Goal: Task Accomplishment & Management: Complete application form

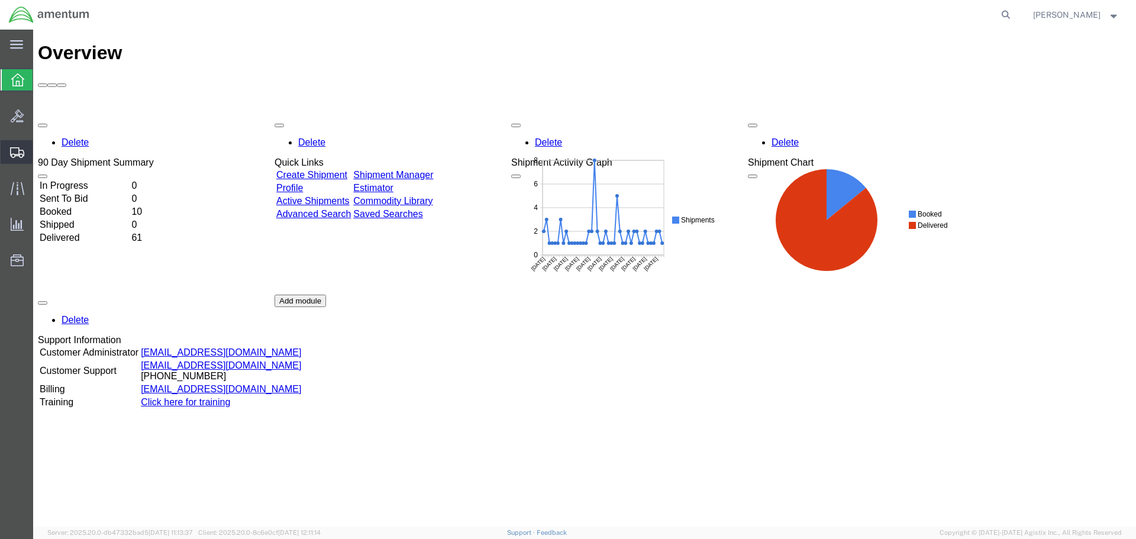
click at [0, 0] on span "Shipment Manager" at bounding box center [0, 0] width 0 height 0
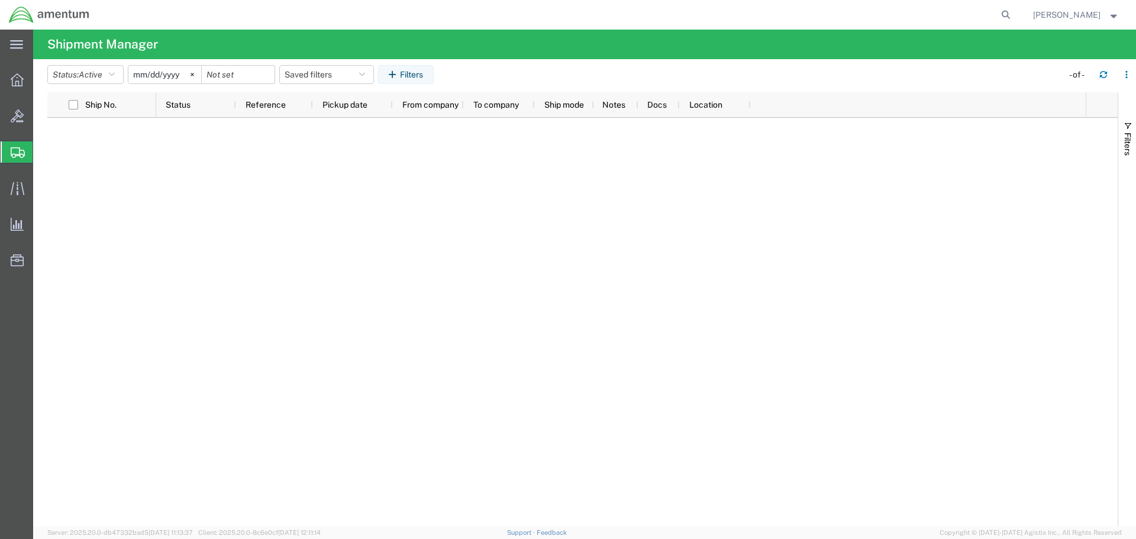
click at [0, 0] on span "Create Shipment" at bounding box center [0, 0] width 0 height 0
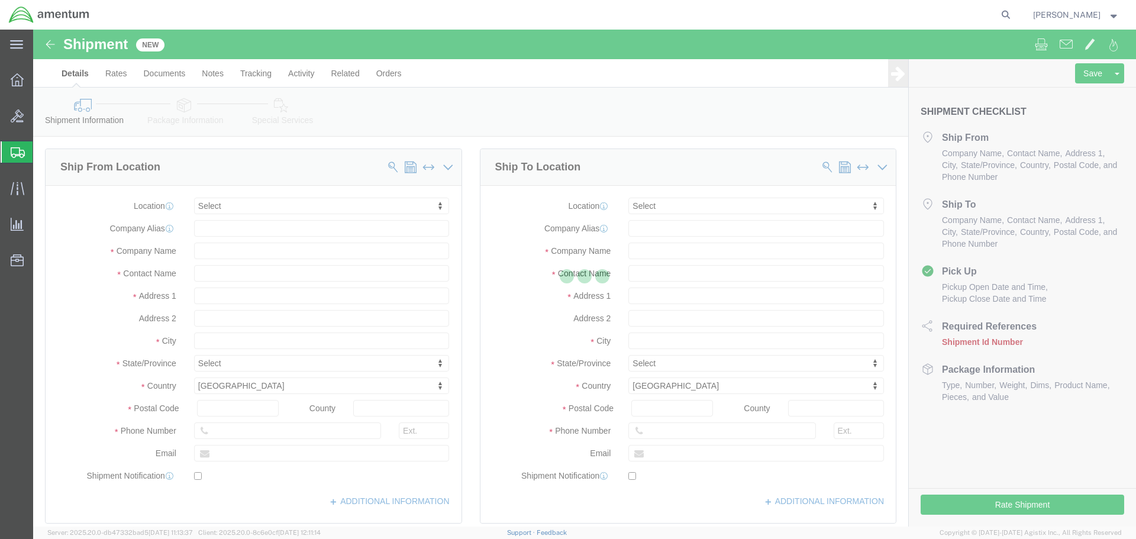
select select
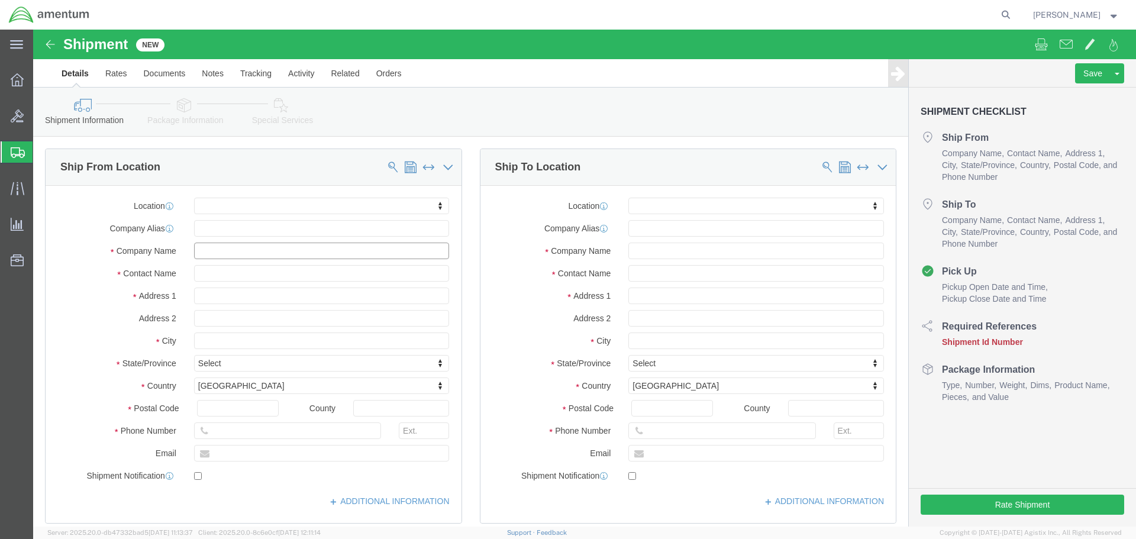
click input "text"
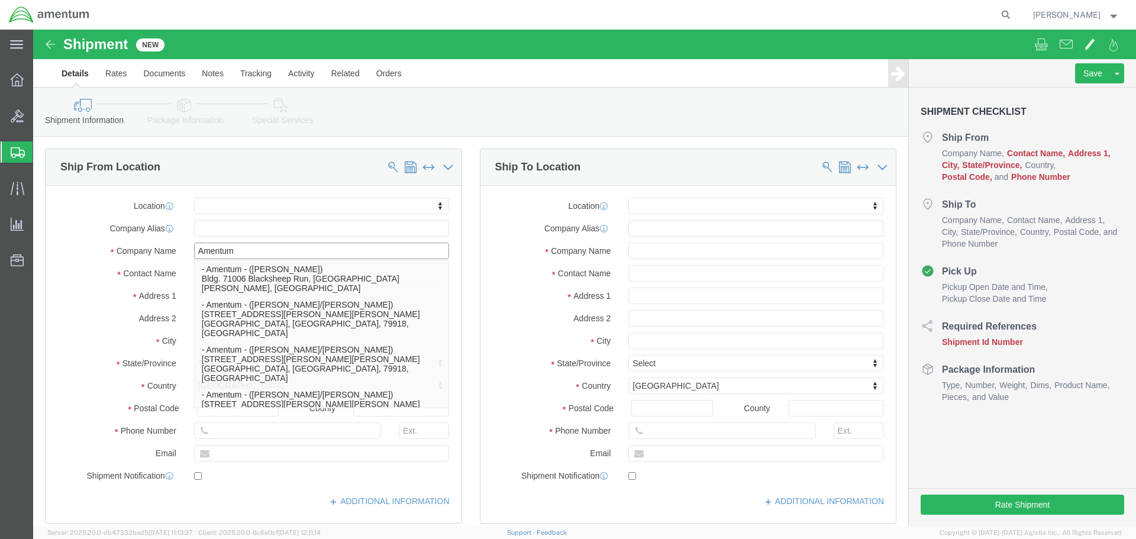
type input "Amentum"
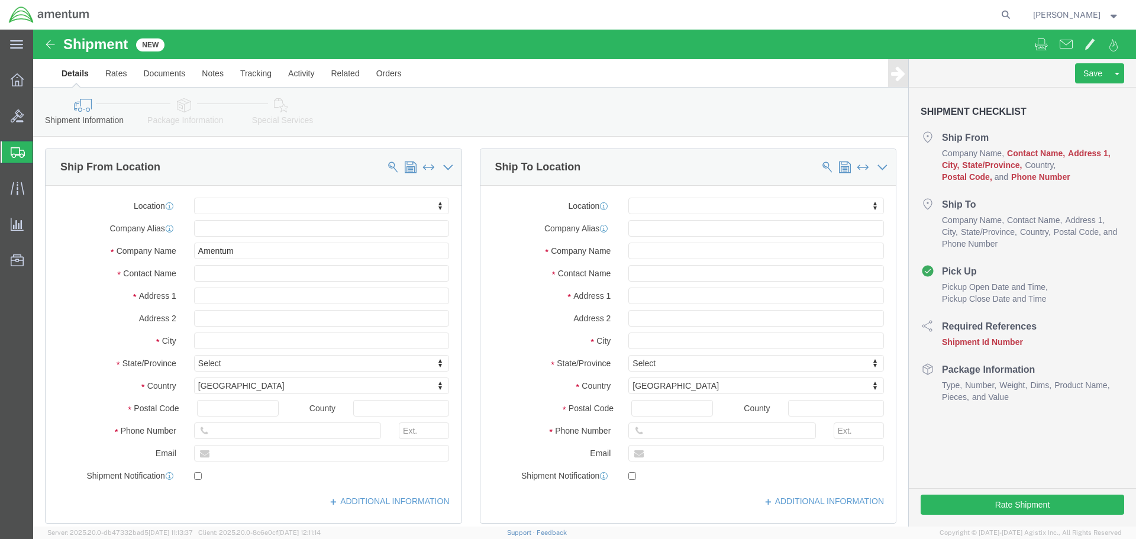
click label "Address 1"
click input "text"
type input "[PERSON_NAME]"
click input "text"
type input "[STREET_ADDRESS]"
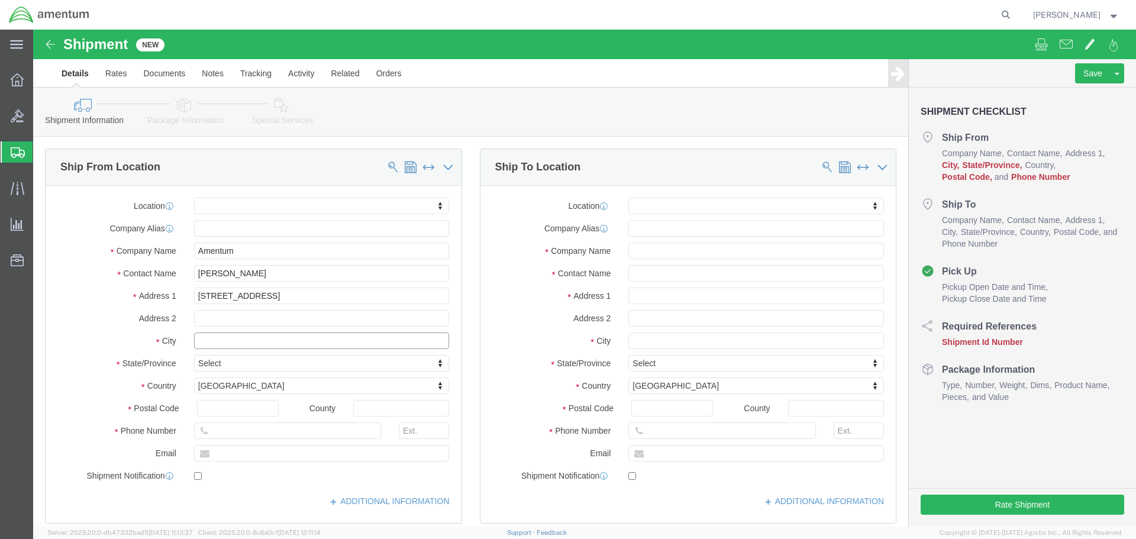
click input "text"
type input "North Kingstow"
click input "text"
type input "02852"
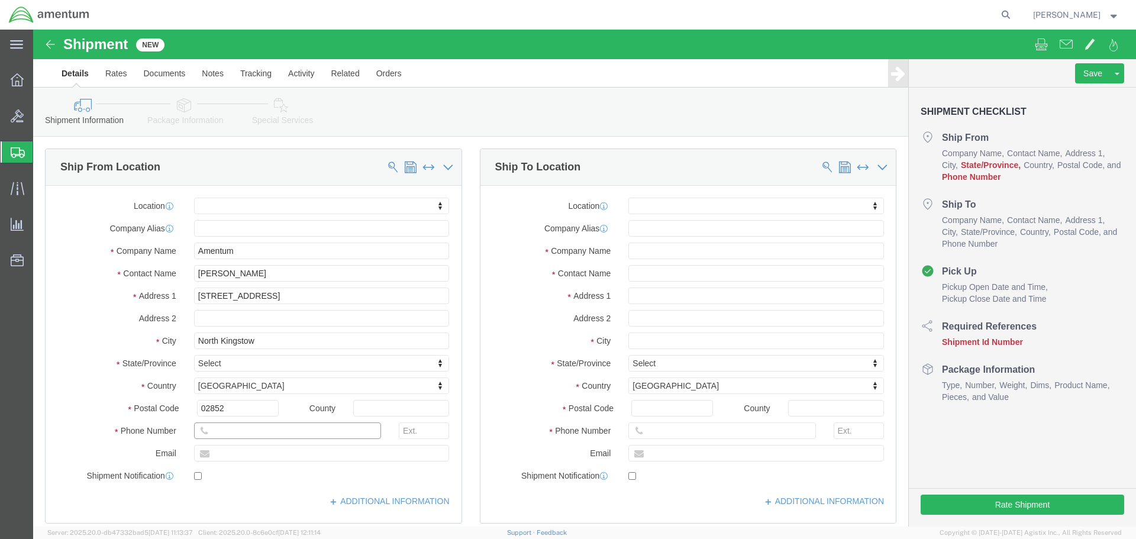
click input "text"
type input "[PHONE_NUMBER]"
click input "text"
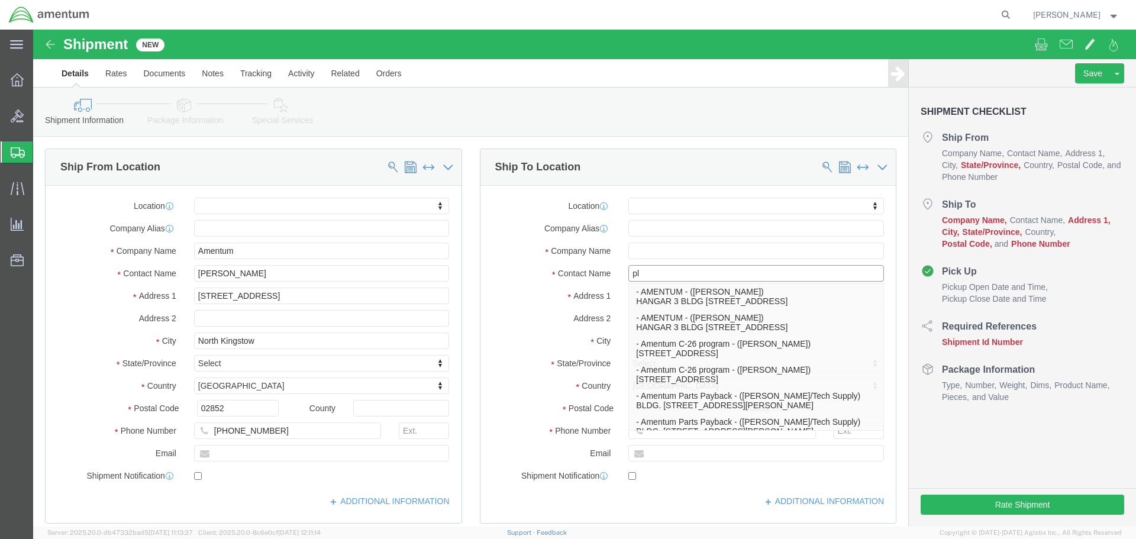
type input "p"
type input "[PERSON_NAME]"
click input "text"
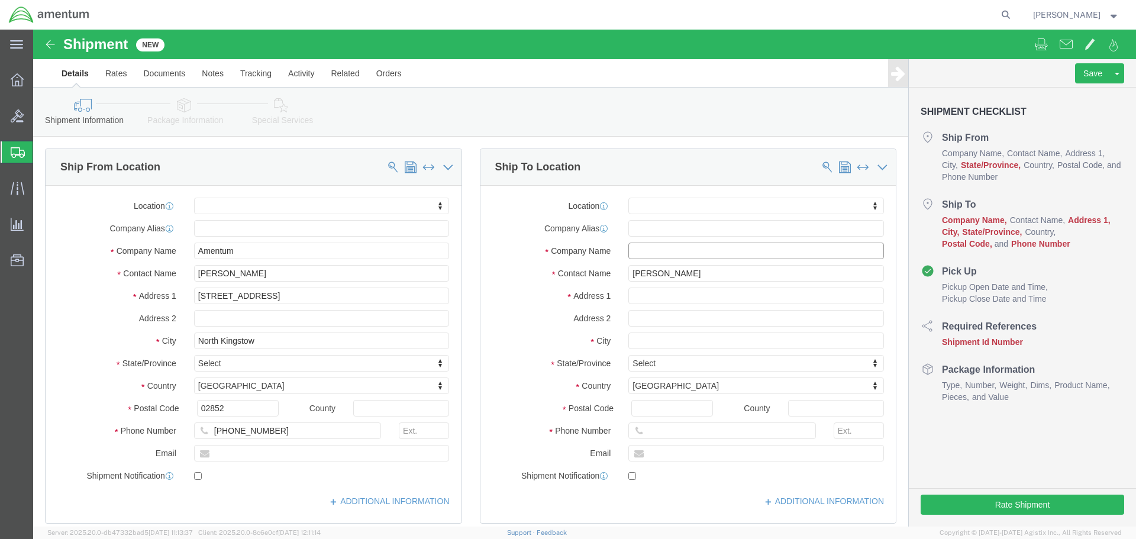
click input "text"
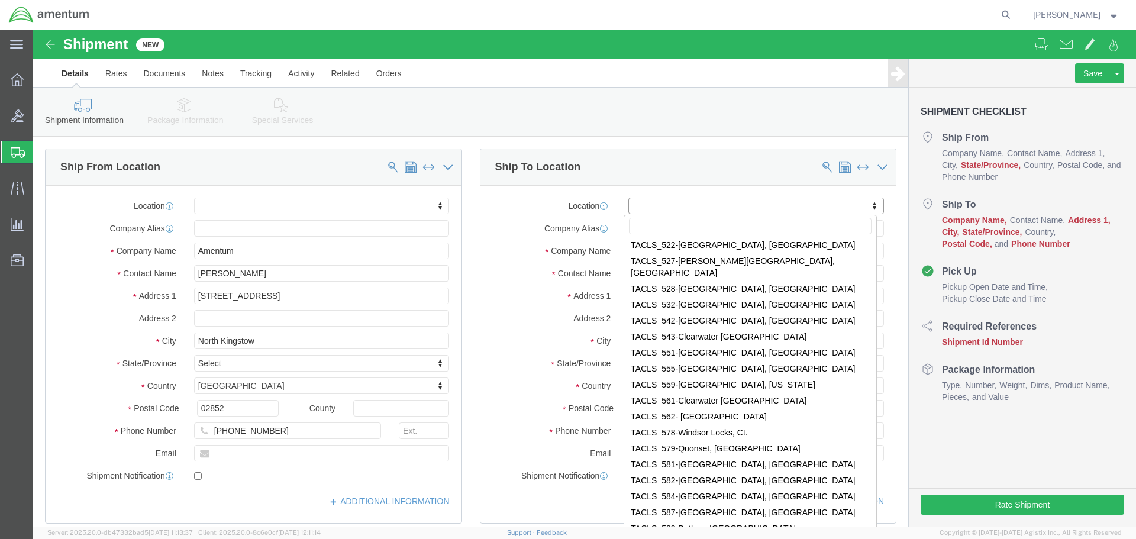
scroll to position [3959, 0]
select select "42708"
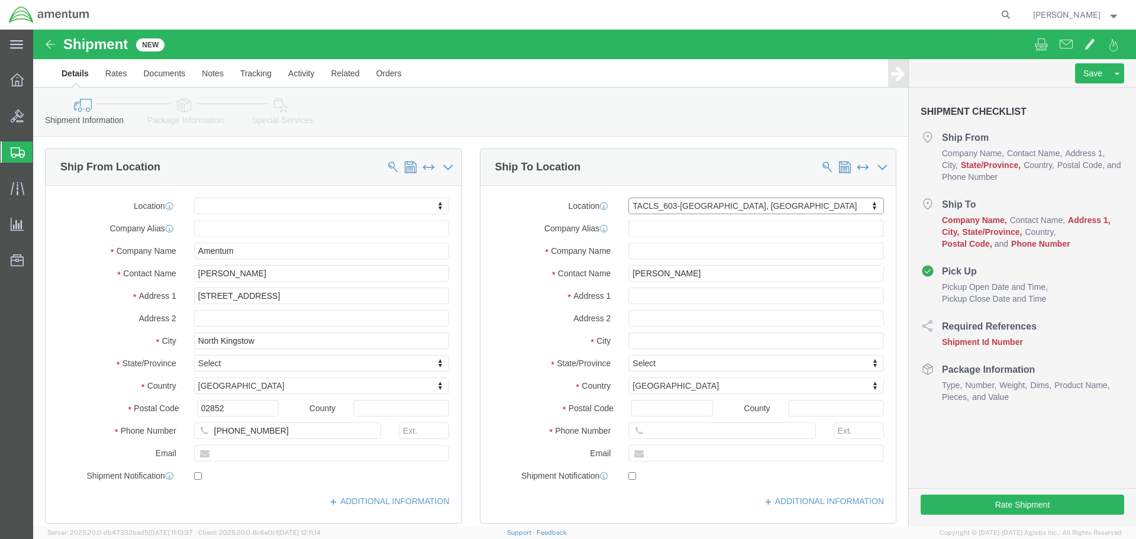
select select "NH"
click input "[PERSON_NAME]"
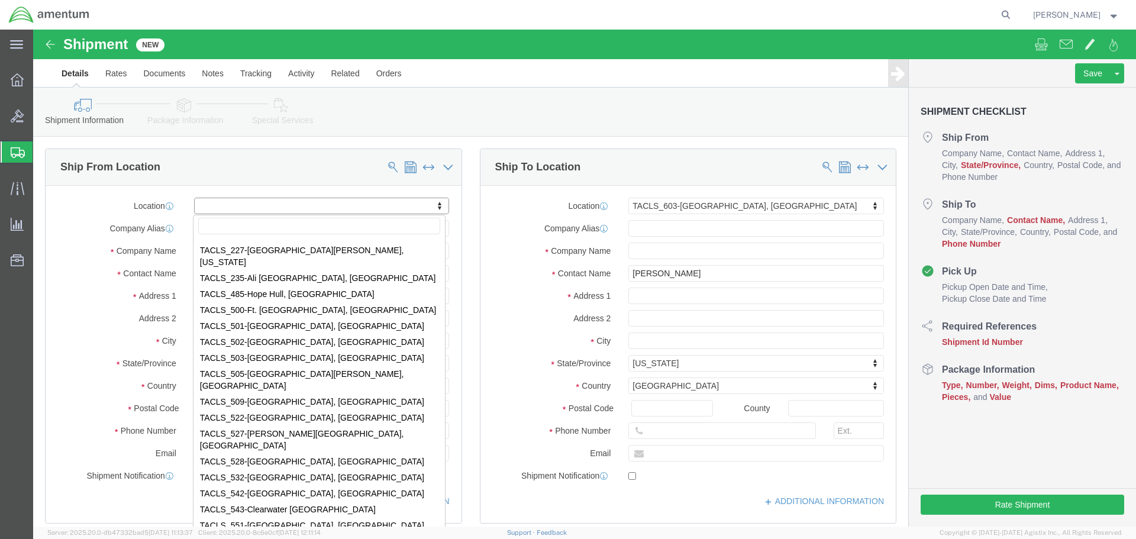
scroll to position [3845, 0]
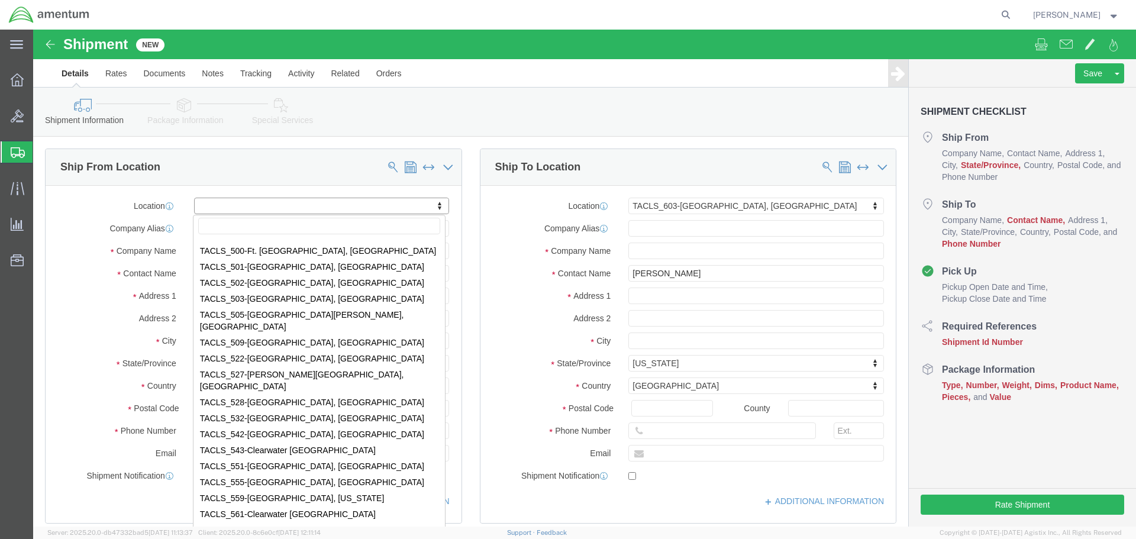
select select "42701"
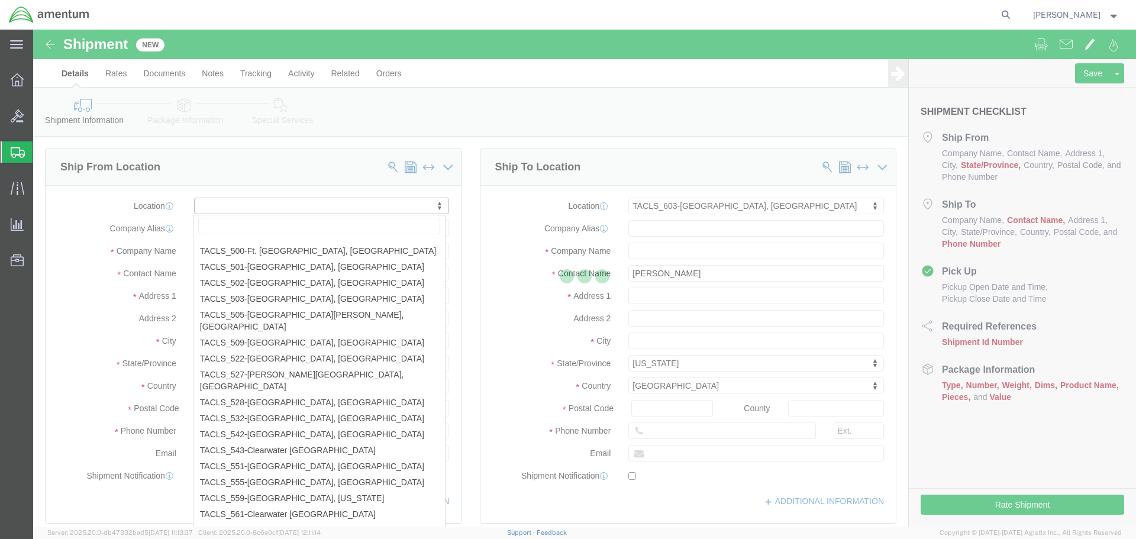
select select "RI"
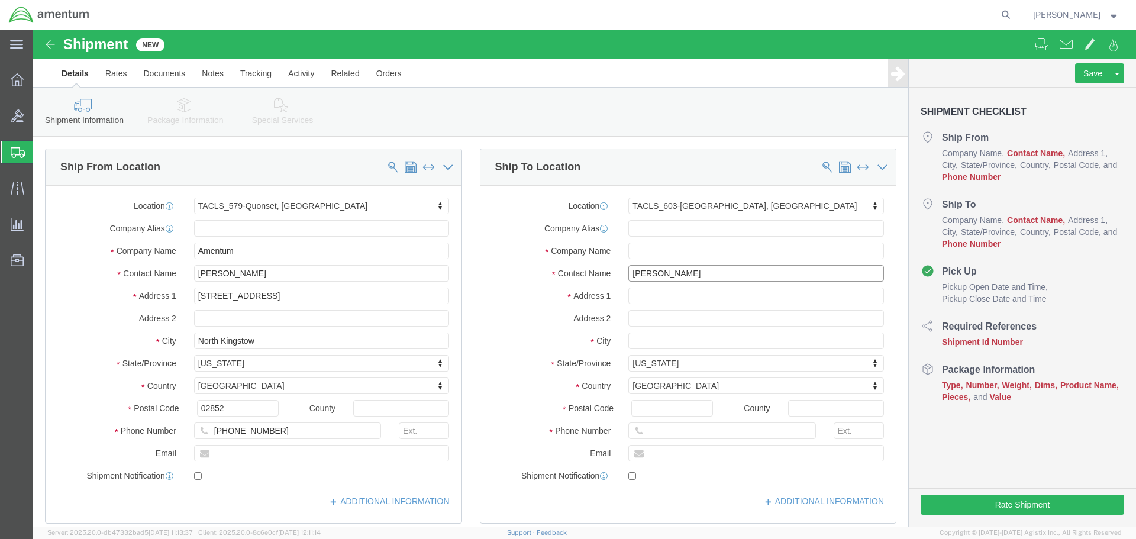
click input "[PERSON_NAME]"
type input "[PERSON_NAME]"
click input "text"
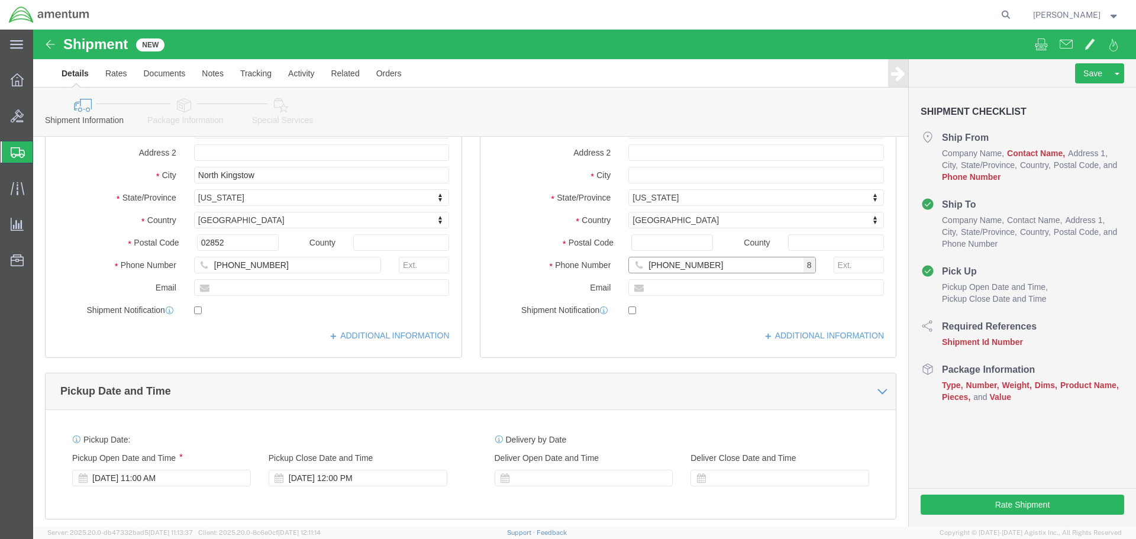
scroll to position [177, 0]
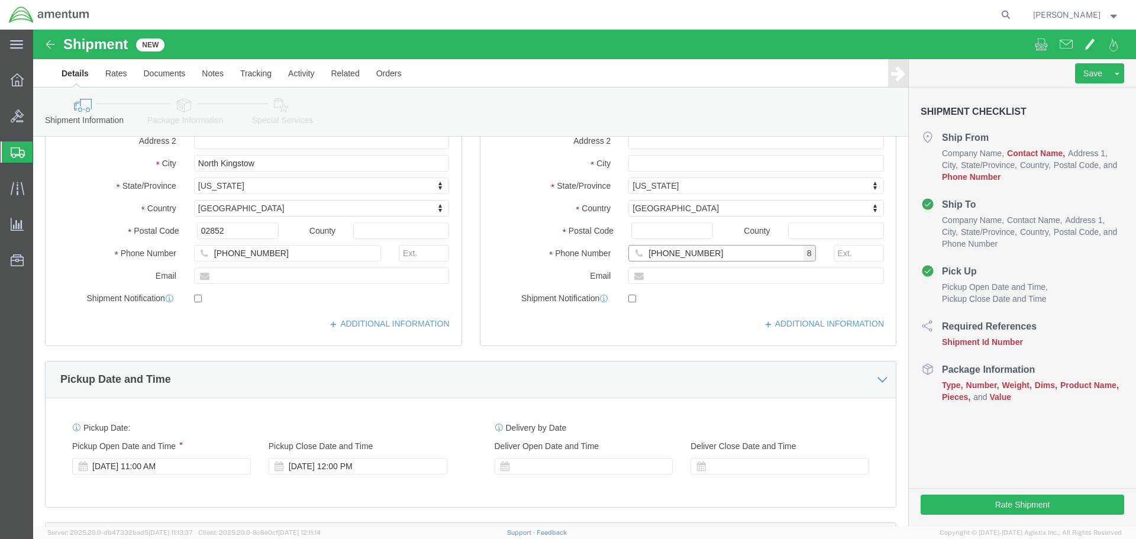
type input "[PHONE_NUMBER]"
click div "Location TACLS_603-[GEOGRAPHIC_DATA], [GEOGRAPHIC_DATA] My Profile Location [PH…"
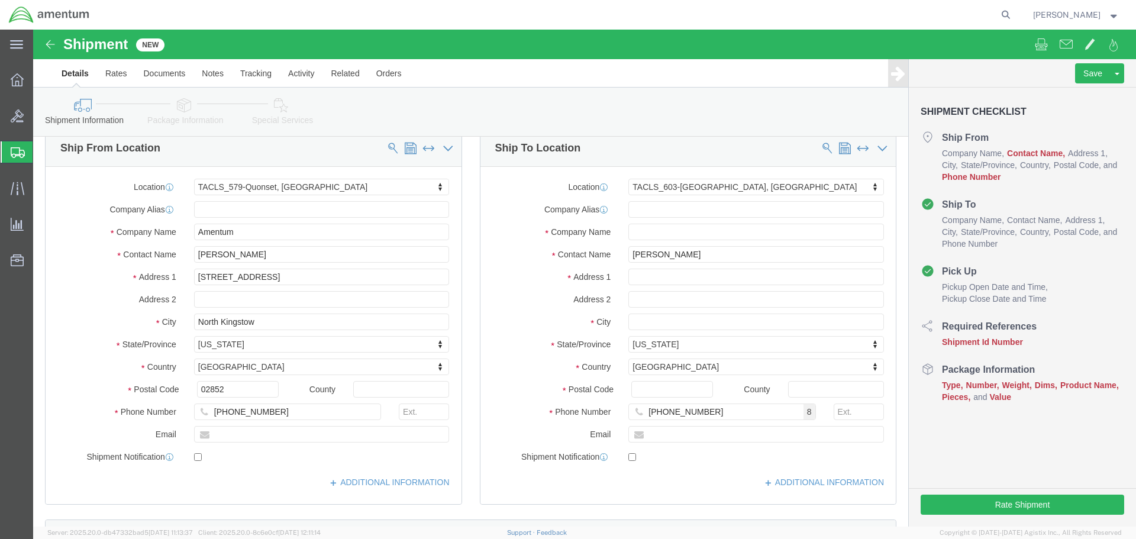
scroll to position [0, 0]
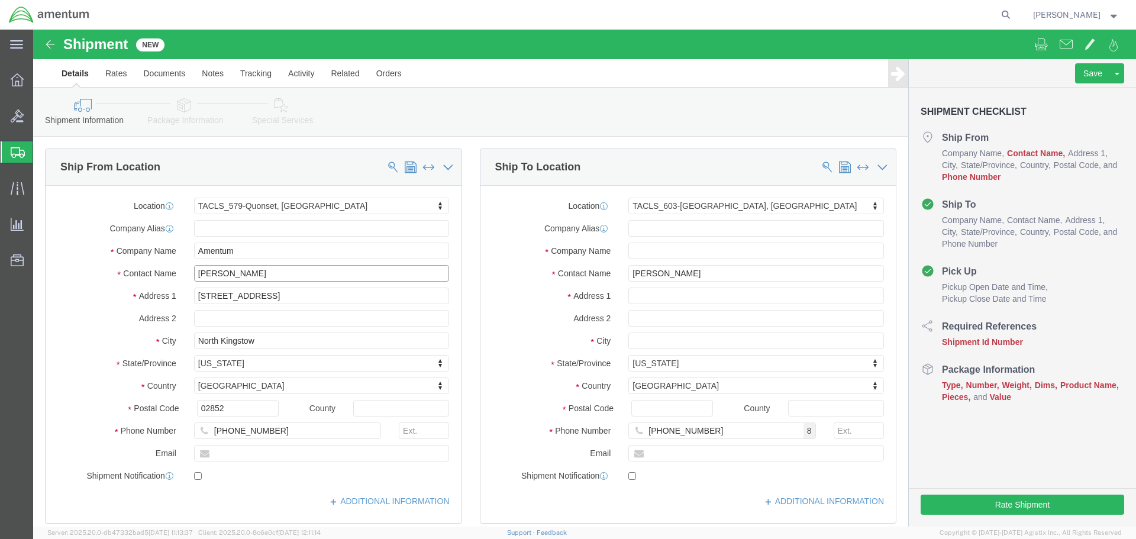
click input "[PERSON_NAME]"
type input "[PERSON_NAME]"
click input "[STREET_ADDRESS]"
click icon
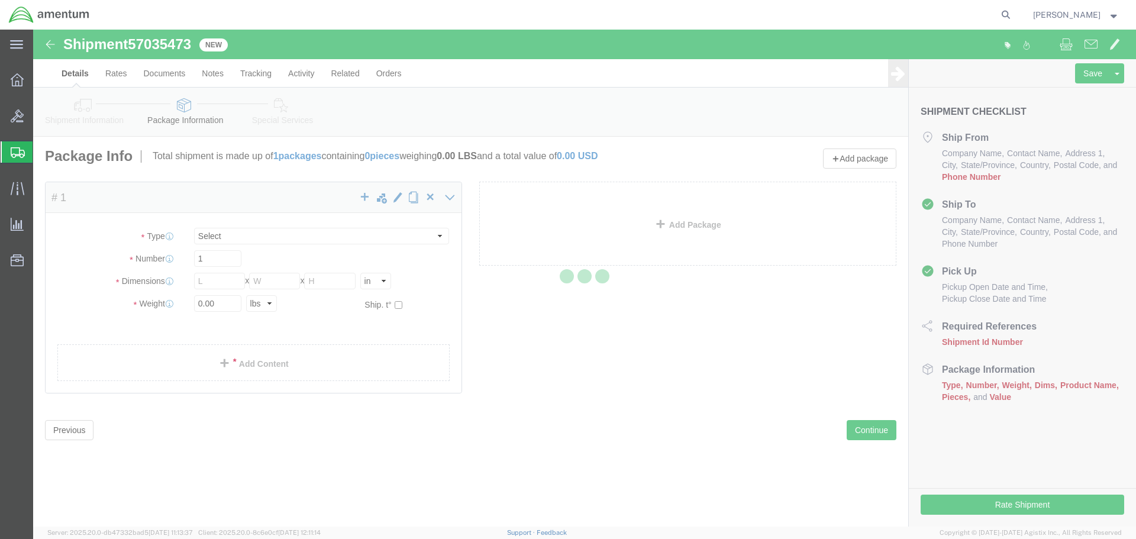
select select "CBOX"
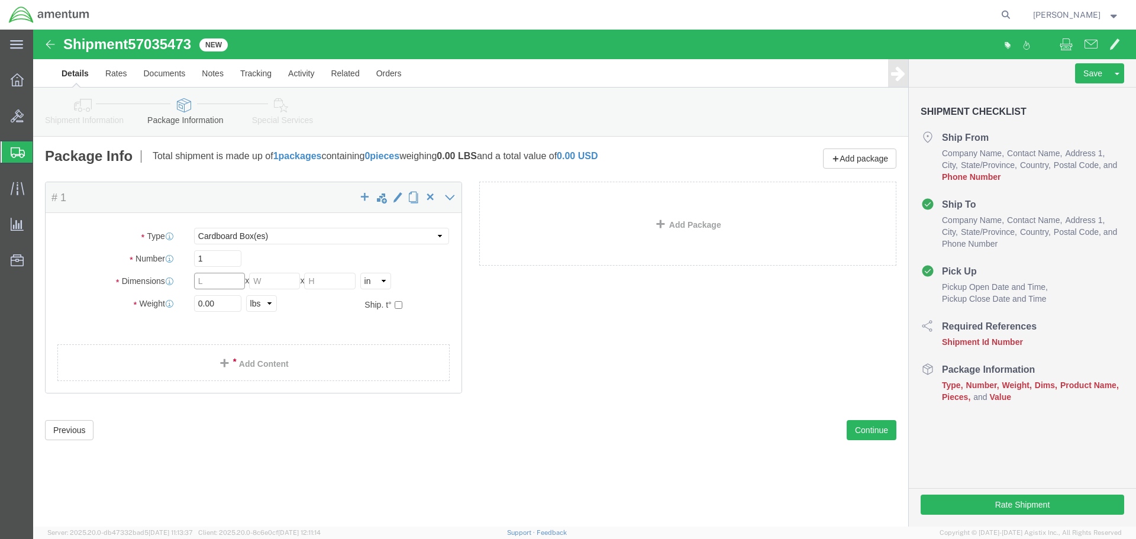
click input "text"
type input "11"
click input "text"
type input "7"
click input "text"
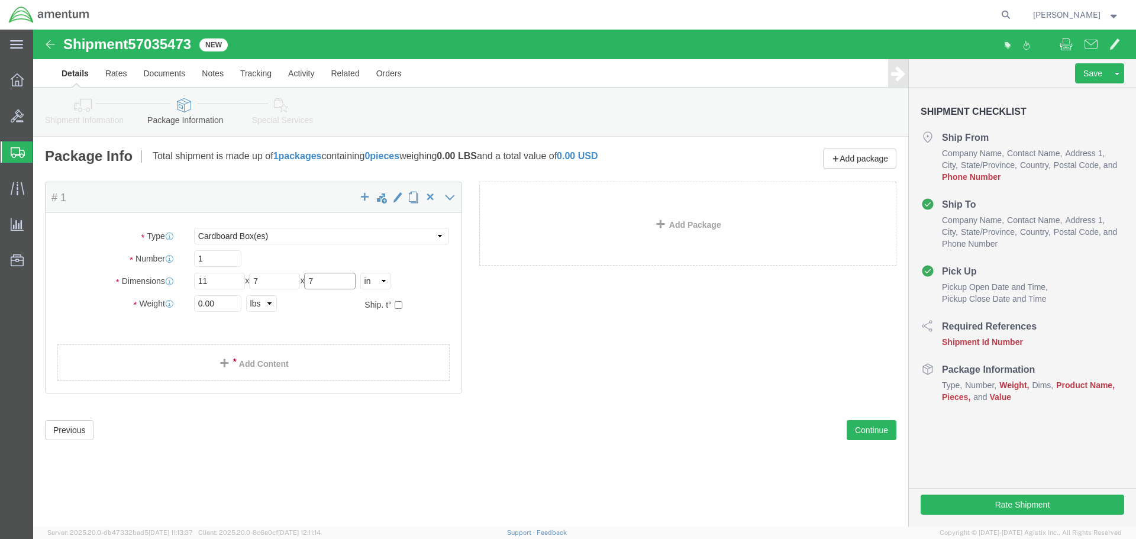
type input "7"
click input "0.00"
drag, startPoint x: 201, startPoint y: 273, endPoint x: 119, endPoint y: 279, distance: 81.8
click div "Weight 0.00 Select kgs lbs Ship. t°"
type input "1"
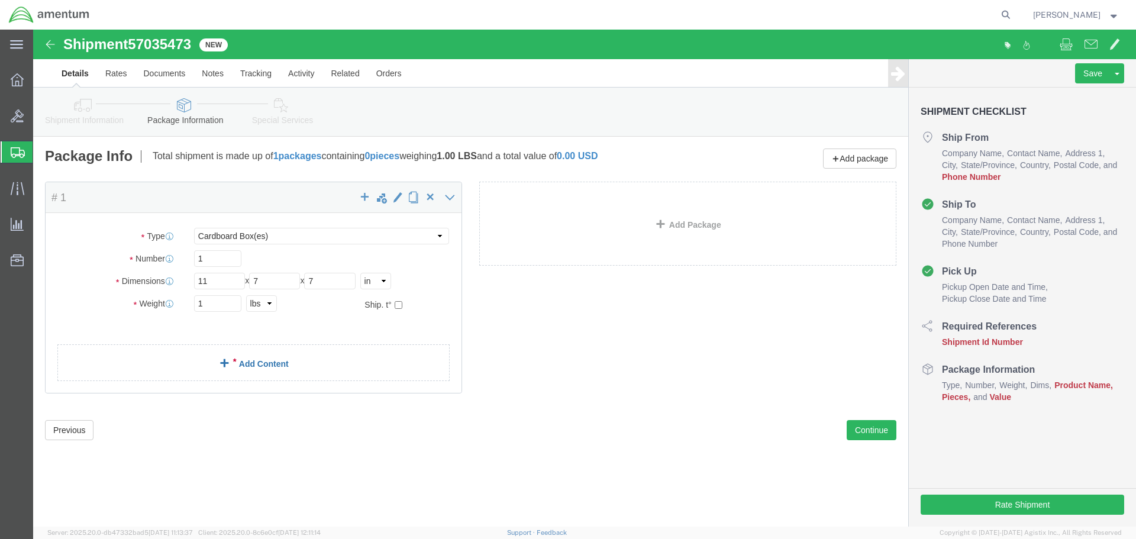
click span
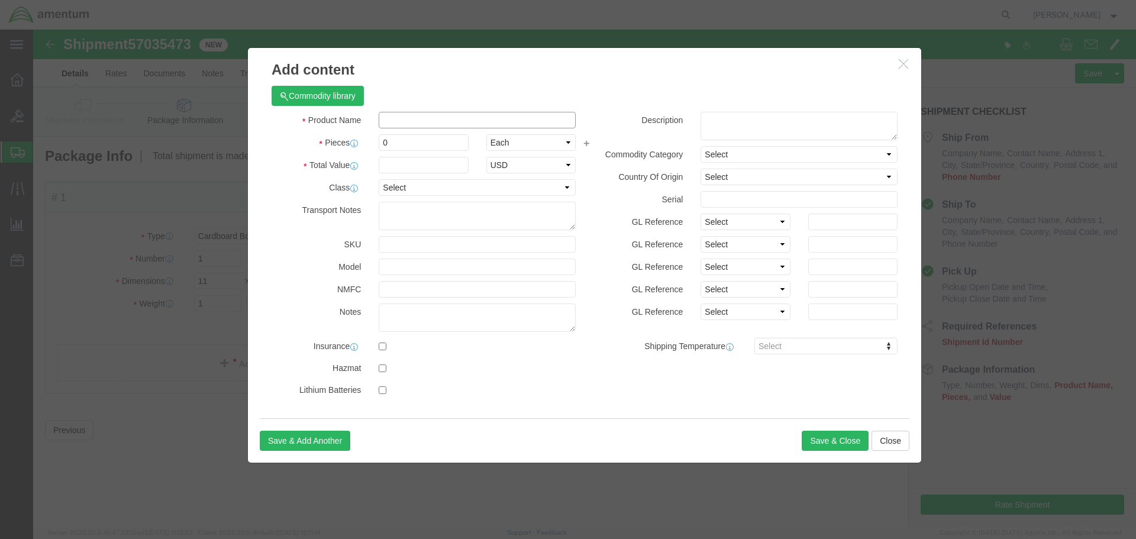
click input "text"
type input "Power cord"
click div "Product Name Power cord Power cord Name: POWER CORD , 12 IN, 110 V Sku: 3000985…"
drag, startPoint x: 381, startPoint y: 115, endPoint x: 315, endPoint y: 117, distance: 65.7
click div "Pieces 0 Select Bag Barrels 100Board Feet Bottle Box Blister Pack Carats Can Ca…"
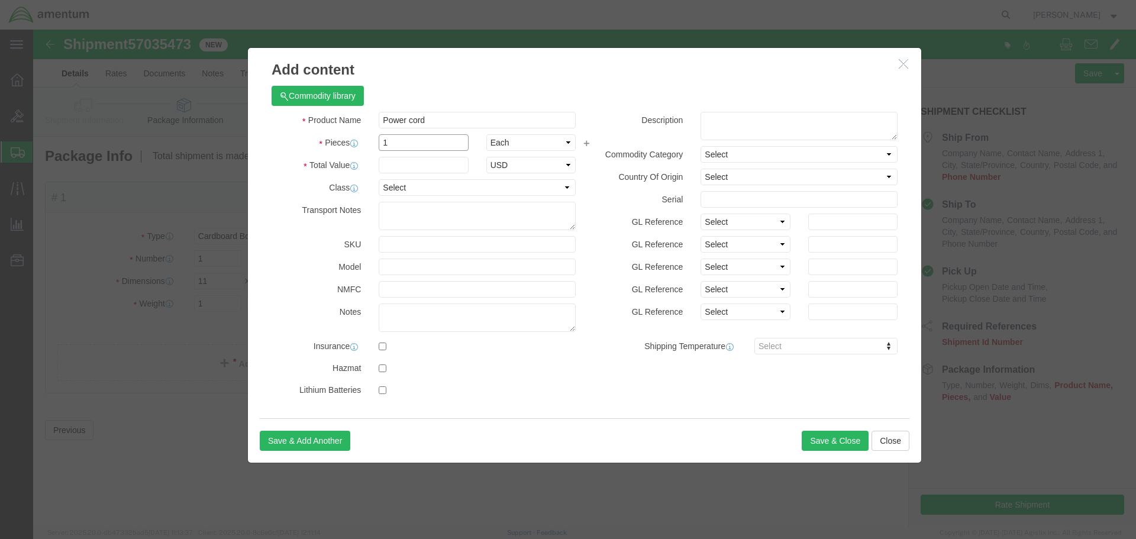
type input "1"
click input "text"
type input "1"
click input "text"
click button "Save & Close"
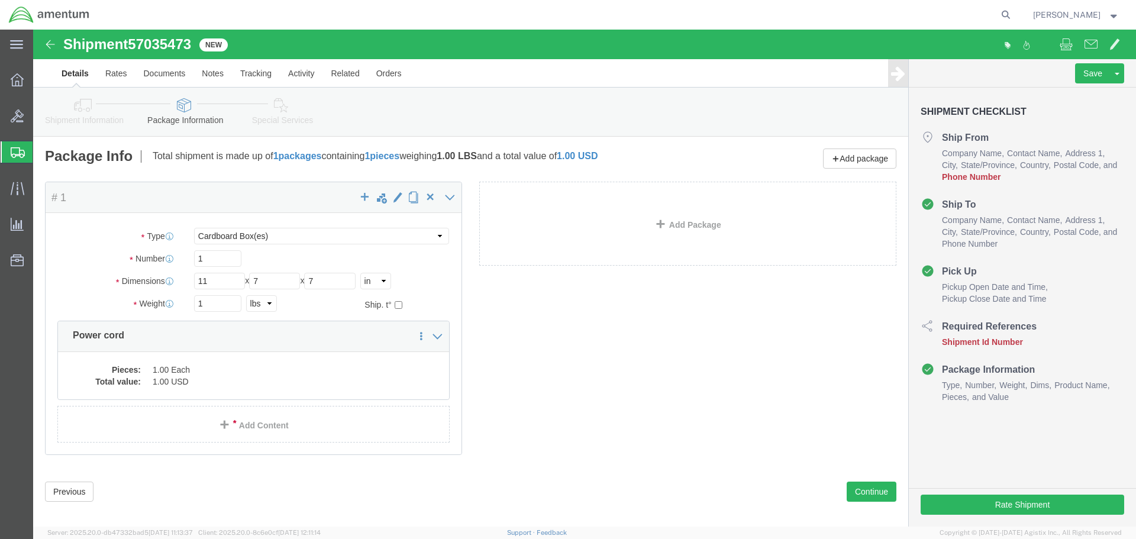
click icon
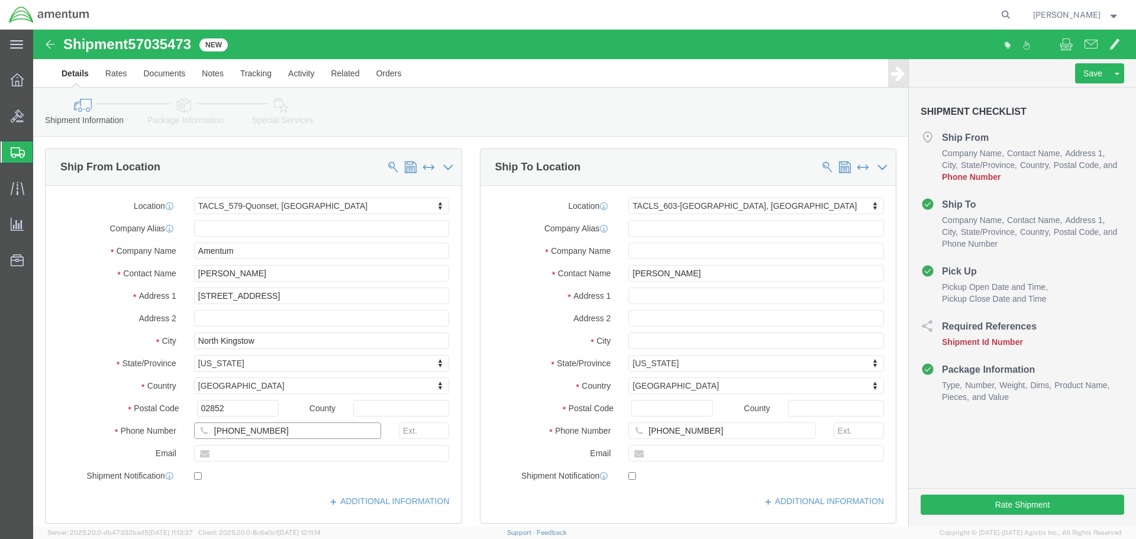
click input "[PHONE_NUMBER]"
type input "[PHONE_NUMBER]"
click div "Location TACLS_603-[GEOGRAPHIC_DATA], [GEOGRAPHIC_DATA] My Profile Location [PH…"
click button
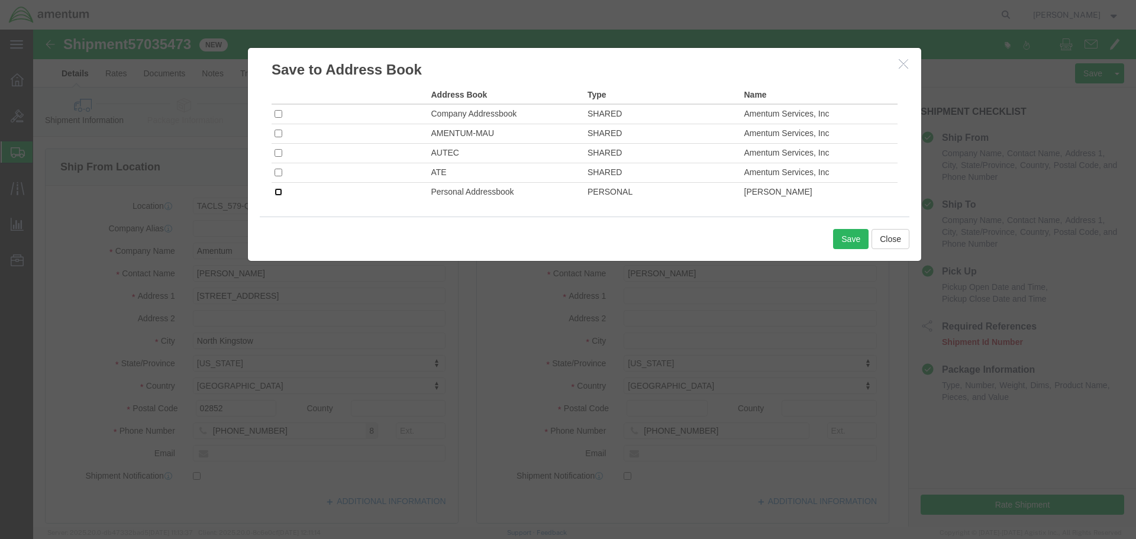
click input "checkbox"
checkbox input "true"
click button "Save"
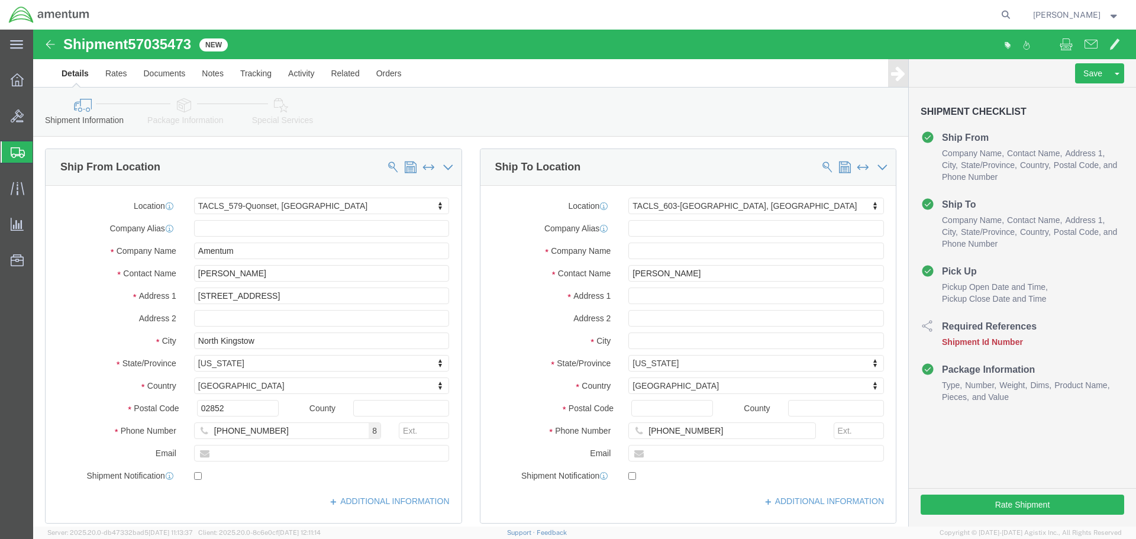
click span "Shipment Id Number"
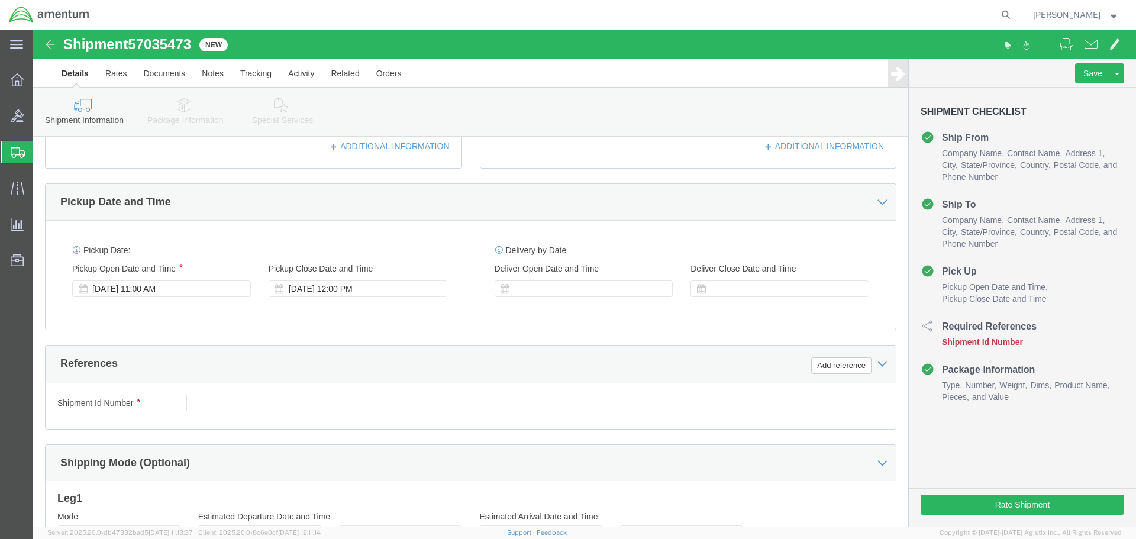
scroll to position [414, 0]
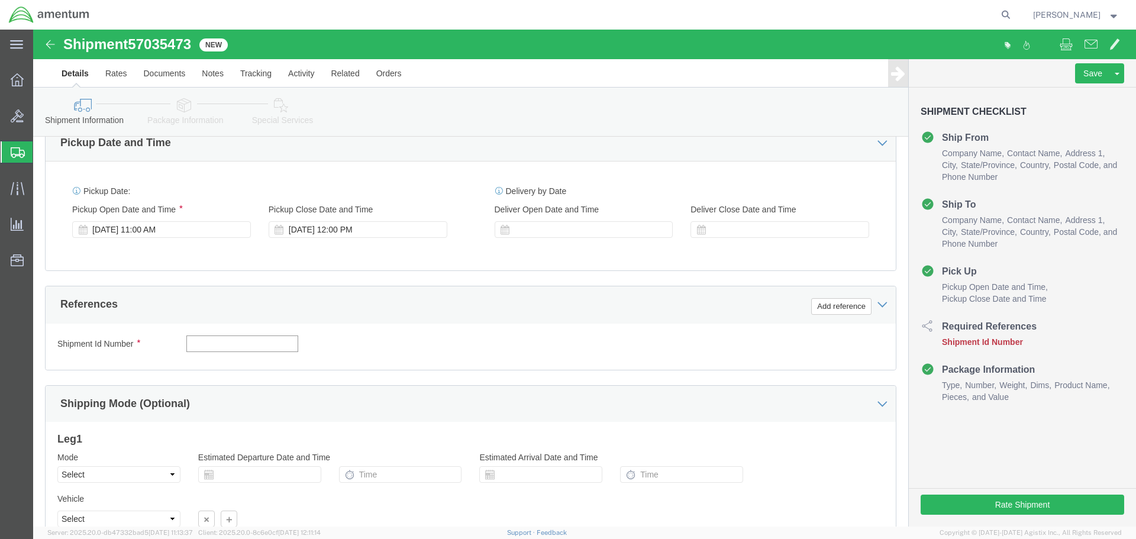
click input "text"
click label "Shipment Id Number"
click input "text"
type input "NA"
drag, startPoint x: 995, startPoint y: 474, endPoint x: 990, endPoint y: 474, distance: 5.9
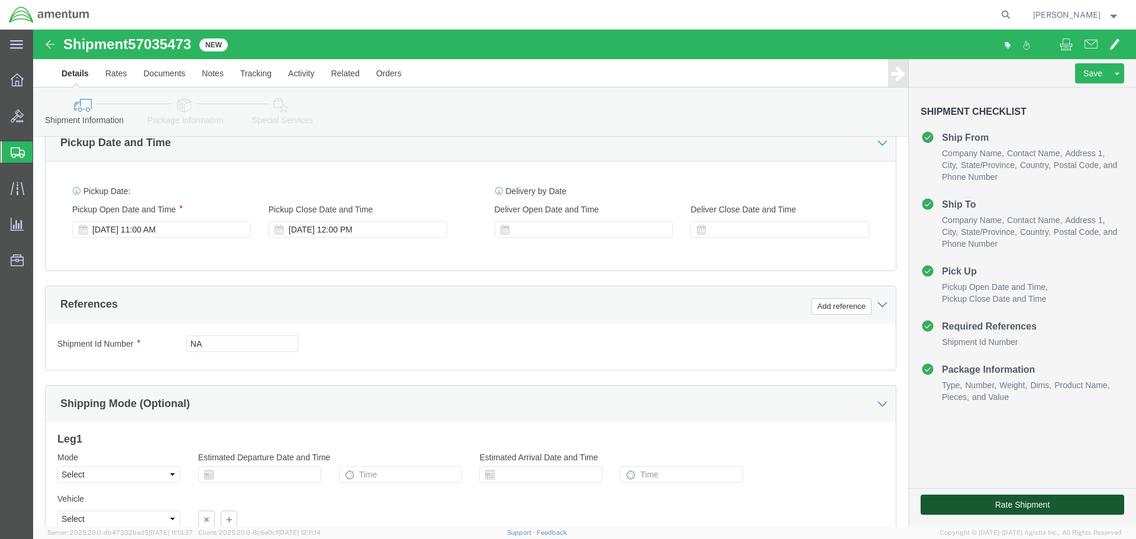
click button "Rate Shipment"
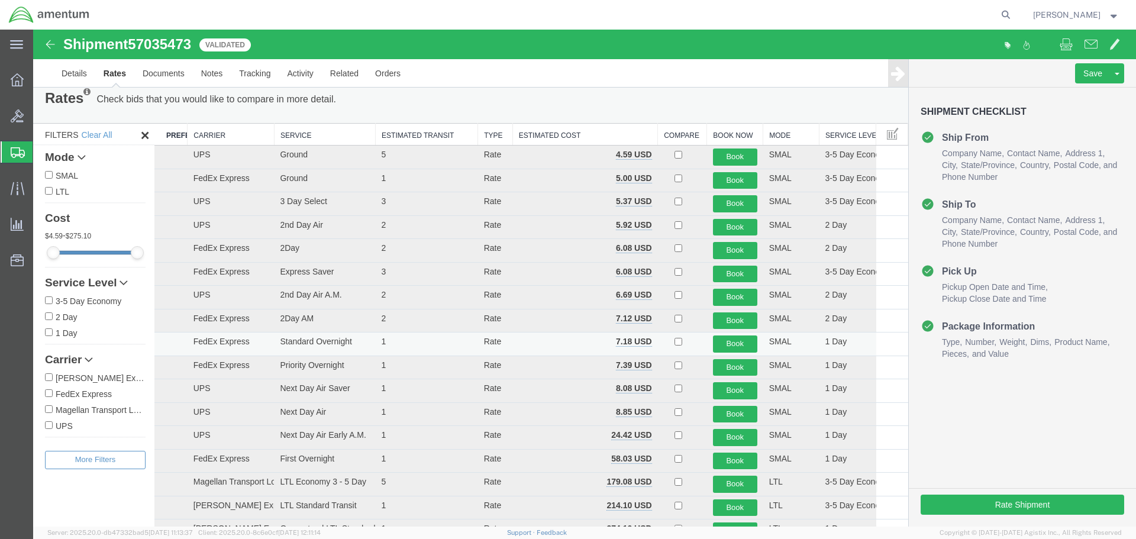
scroll to position [0, 0]
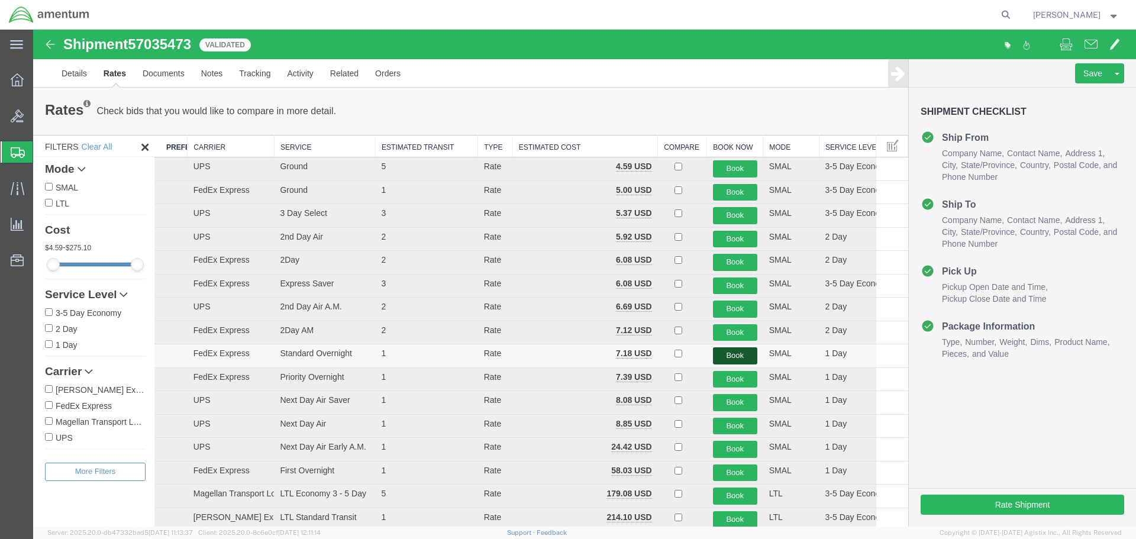
click at [735, 352] on button "Book" at bounding box center [735, 355] width 44 height 17
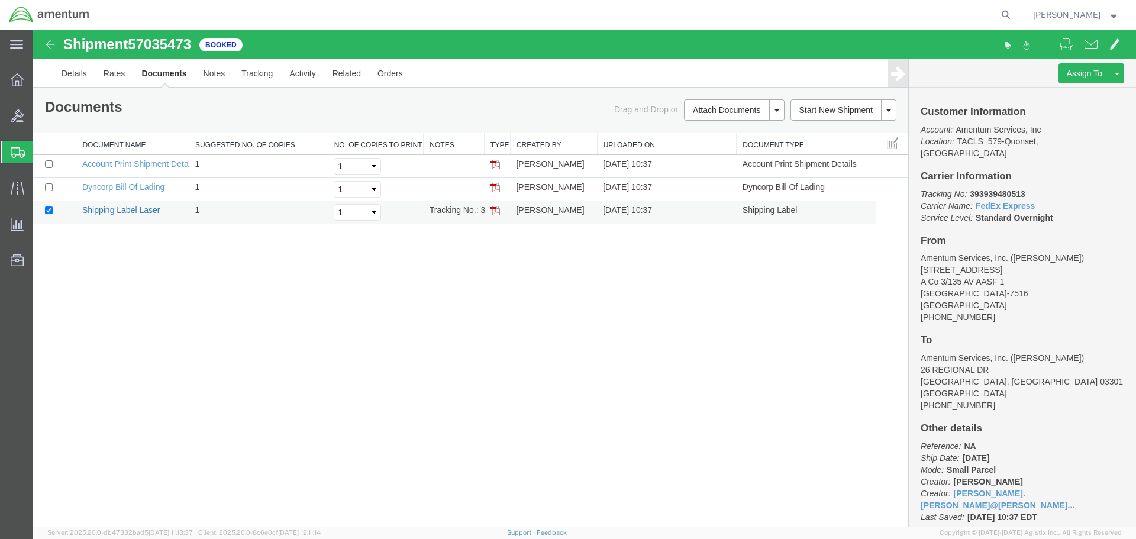
click at [125, 208] on link "Shipping Label Laser" at bounding box center [121, 209] width 78 height 9
click at [159, 166] on link "Account Print Shipment Details" at bounding box center [139, 163] width 114 height 9
click at [105, 195] on td "Dyncorp Bill Of Lading" at bounding box center [132, 189] width 113 height 23
click at [104, 188] on link "Dyncorp Bill Of Lading" at bounding box center [123, 186] width 82 height 9
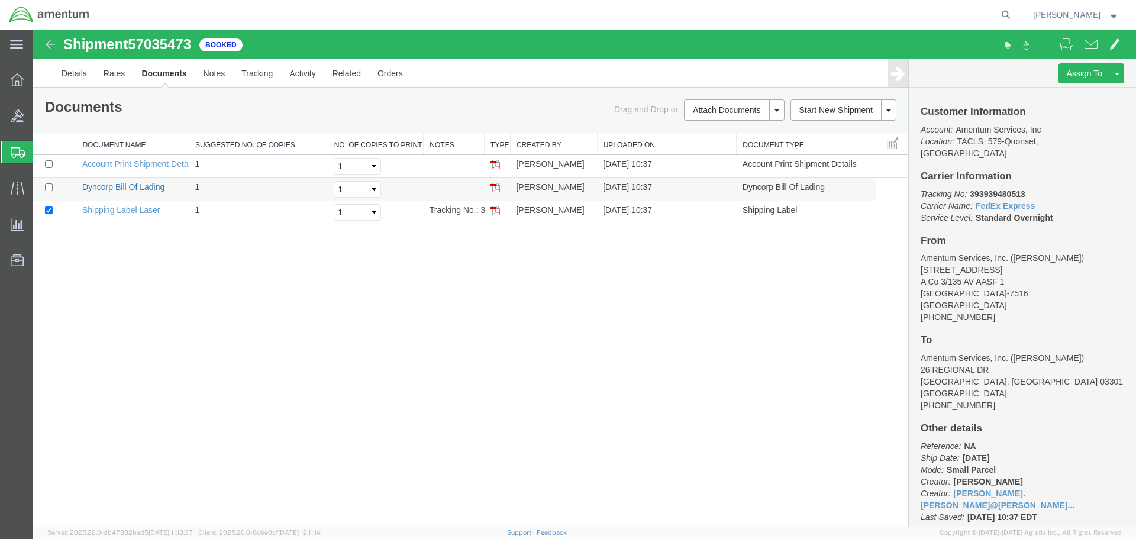
click at [104, 188] on link "Dyncorp Bill Of Lading" at bounding box center [123, 186] width 82 height 9
